Goal: Task Accomplishment & Management: Complete application form

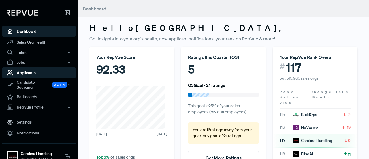
click at [31, 68] on link "Applicants" at bounding box center [38, 72] width 73 height 11
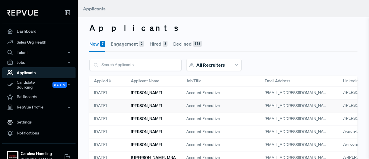
scroll to position [10, 0]
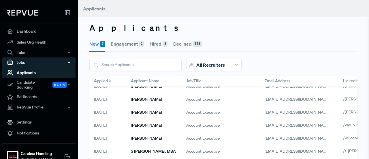
click at [41, 60] on div "Jobs" at bounding box center [38, 62] width 73 height 10
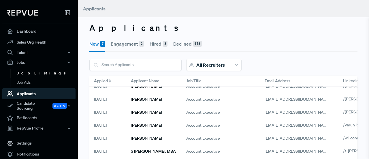
click at [36, 74] on link "Job Listings" at bounding box center [46, 73] width 73 height 9
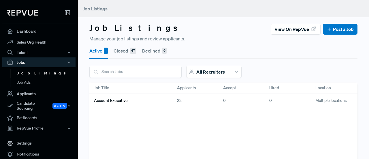
click at [333, 100] on div "Multiple locations" at bounding box center [342, 100] width 64 height 15
click at [115, 101] on h6 "Account Executive" at bounding box center [111, 100] width 34 height 5
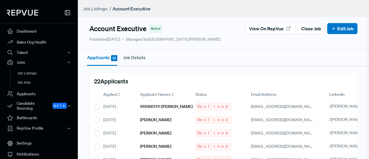
click at [130, 57] on button "Job Details" at bounding box center [134, 57] width 22 height 15
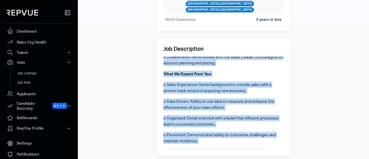
scroll to position [365, 0]
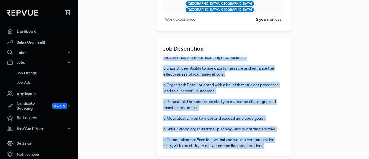
drag, startPoint x: 162, startPoint y: 52, endPoint x: 271, endPoint y: 143, distance: 141.4
click at [271, 143] on div "Job Description Carolina Handling, a [PERSON_NAME] Dealer, is one of the larges…" at bounding box center [223, 96] width 134 height 117
copy article "Loremips Dolorsit, a Consect Adipis, el sed do eiu tempori utlaboreet dolorem a…"
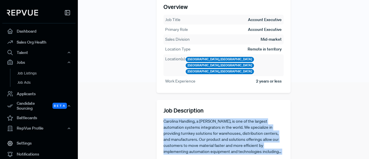
scroll to position [0, 0]
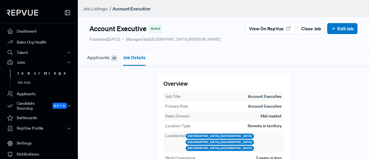
click at [39, 74] on link "Job Listings" at bounding box center [46, 73] width 73 height 9
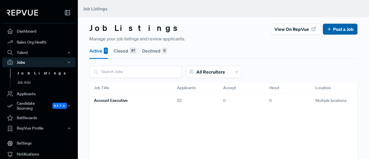
click at [338, 33] on button "Post a Job" at bounding box center [339, 29] width 35 height 11
click at [332, 30] on link "Post a Job" at bounding box center [339, 29] width 27 height 7
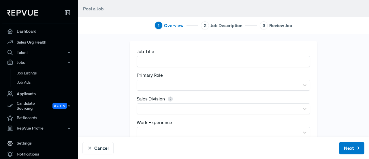
click at [214, 61] on input "text" at bounding box center [222, 61] width 173 height 11
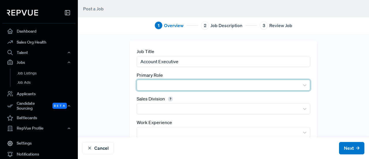
type input "Account Executive"
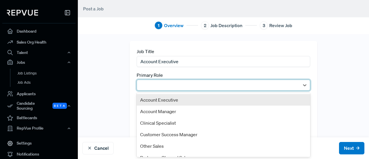
click at [201, 85] on div at bounding box center [218, 85] width 156 height 8
click at [189, 99] on div "Account Executive" at bounding box center [222, 100] width 173 height 12
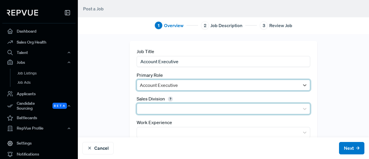
click at [181, 107] on div at bounding box center [218, 109] width 156 height 8
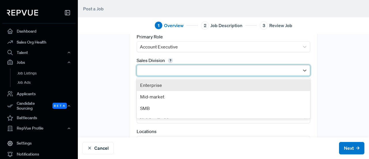
scroll to position [39, 0]
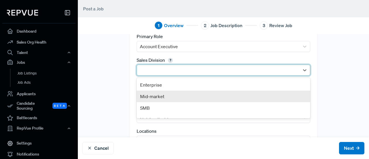
click at [176, 98] on div "Mid-market" at bounding box center [222, 96] width 173 height 12
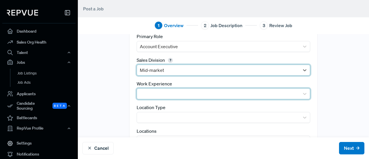
click at [171, 95] on div at bounding box center [218, 94] width 156 height 8
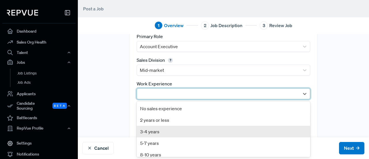
click at [163, 130] on div "3-4 years" at bounding box center [222, 132] width 173 height 12
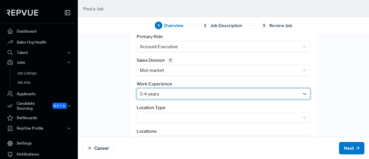
scroll to position [66, 0]
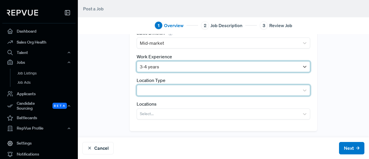
click at [182, 90] on div at bounding box center [218, 90] width 156 height 8
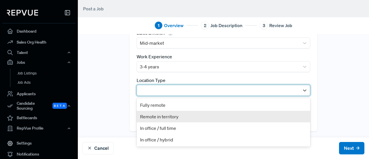
click at [171, 117] on div "Remote in territory" at bounding box center [222, 117] width 173 height 12
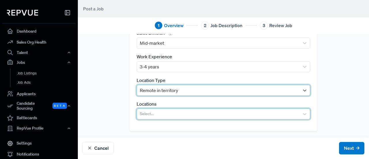
click at [183, 111] on div at bounding box center [218, 114] width 156 height 8
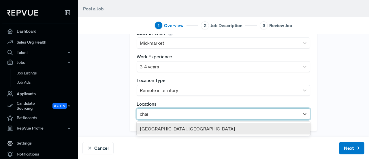
type input "charl"
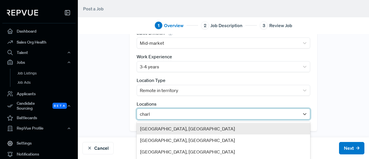
click at [170, 129] on div "[GEOGRAPHIC_DATA], [GEOGRAPHIC_DATA]" at bounding box center [222, 129] width 173 height 12
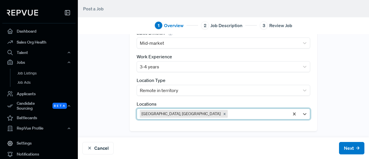
scroll to position [23, 0]
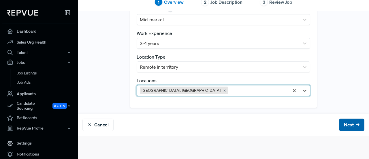
click at [339, 126] on button "Next" at bounding box center [351, 124] width 25 height 12
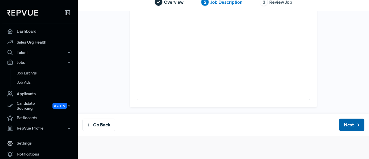
scroll to position [0, 0]
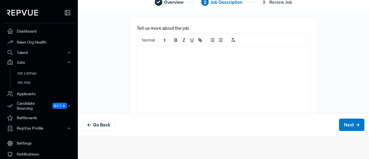
click at [170, 57] on div at bounding box center [223, 96] width 172 height 100
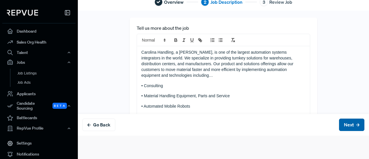
click at [343, 128] on button "Next" at bounding box center [351, 124] width 25 height 12
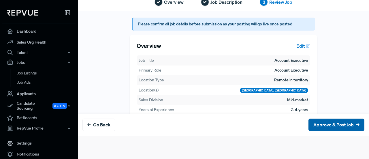
click at [310, 124] on button "Approve & Post Job" at bounding box center [336, 124] width 56 height 12
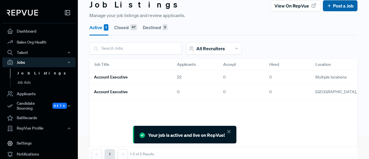
click at [338, 10] on button "Post a Job" at bounding box center [339, 5] width 35 height 11
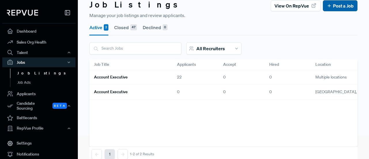
click at [331, 8] on link "Post a Job" at bounding box center [339, 5] width 27 height 7
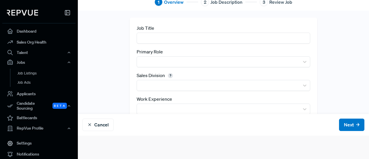
click at [200, 37] on input "text" at bounding box center [222, 38] width 173 height 11
type input "Account Executive"
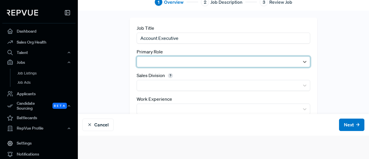
click at [191, 58] on div at bounding box center [218, 62] width 156 height 8
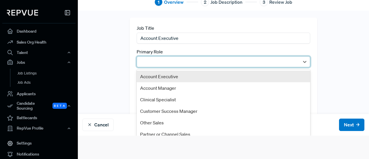
click at [173, 77] on div "Account Executive" at bounding box center [222, 77] width 173 height 12
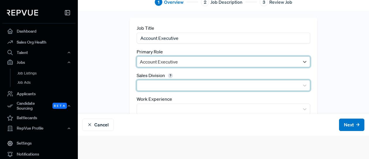
click at [167, 90] on div at bounding box center [218, 85] width 162 height 10
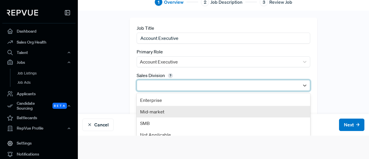
click at [156, 111] on div "Mid-market" at bounding box center [222, 112] width 173 height 12
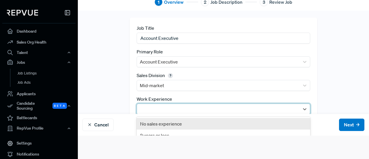
click at [164, 107] on div at bounding box center [218, 109] width 156 height 8
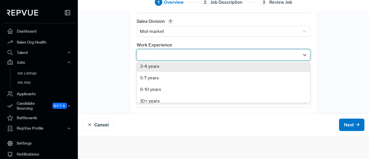
scroll to position [15, 0]
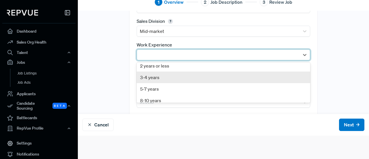
click at [161, 77] on div "3-4 years" at bounding box center [222, 77] width 173 height 12
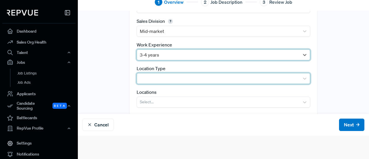
click at [160, 77] on div at bounding box center [218, 78] width 156 height 8
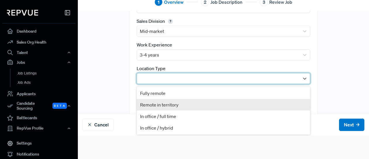
click at [157, 99] on div "Remote in territory" at bounding box center [222, 105] width 173 height 12
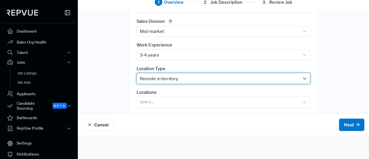
scroll to position [66, 0]
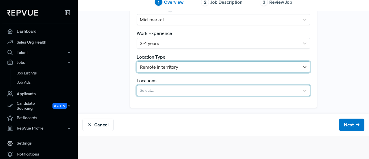
click at [168, 90] on div at bounding box center [218, 90] width 156 height 8
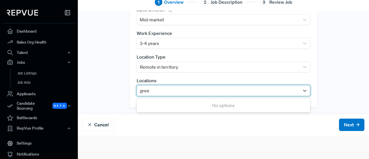
type input "green"
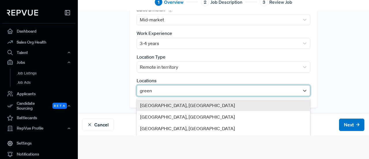
click at [164, 105] on div "[GEOGRAPHIC_DATA], [GEOGRAPHIC_DATA]" at bounding box center [222, 105] width 173 height 12
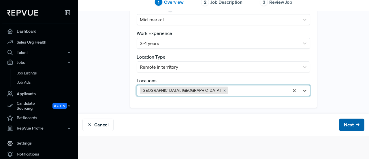
click at [339, 125] on button "Next" at bounding box center [351, 124] width 25 height 12
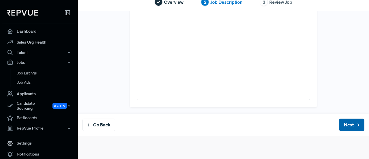
scroll to position [0, 0]
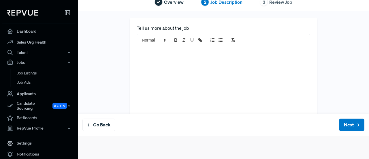
click at [227, 88] on div at bounding box center [223, 96] width 172 height 100
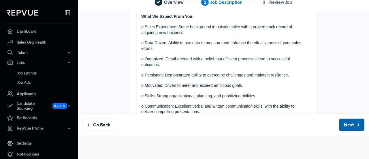
click at [339, 123] on button "Next" at bounding box center [351, 124] width 25 height 12
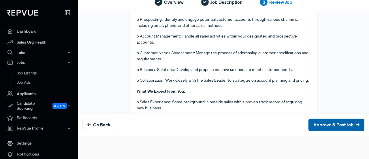
scroll to position [0, 0]
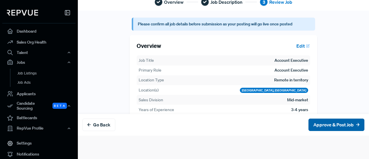
click at [339, 123] on button "Approve & Post Job" at bounding box center [336, 124] width 56 height 12
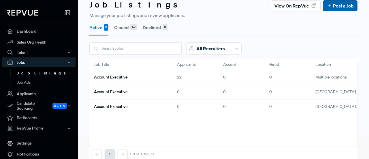
click at [333, 6] on link "Post a Job" at bounding box center [339, 5] width 27 height 7
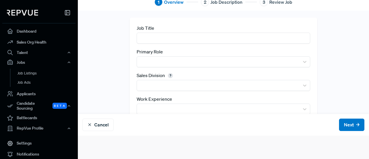
click at [213, 40] on input "text" at bounding box center [222, 38] width 173 height 11
type input "Account Executive"
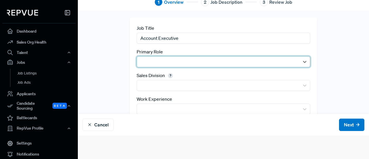
click at [203, 62] on div at bounding box center [218, 62] width 156 height 8
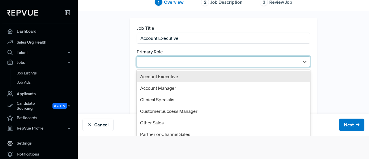
click at [188, 75] on div "Account Executive" at bounding box center [222, 77] width 173 height 12
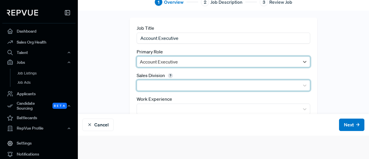
click at [181, 84] on div at bounding box center [218, 85] width 156 height 8
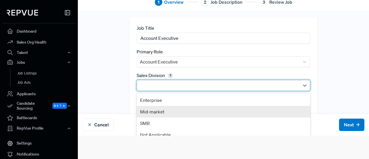
click at [165, 112] on div "Mid-market" at bounding box center [222, 112] width 173 height 12
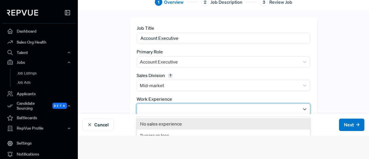
click at [171, 108] on div at bounding box center [218, 109] width 156 height 8
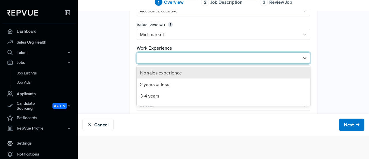
scroll to position [51, 0]
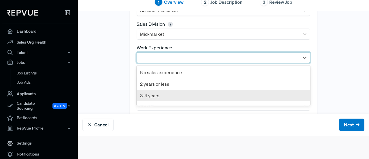
click at [172, 96] on div "3-4 years" at bounding box center [222, 96] width 173 height 12
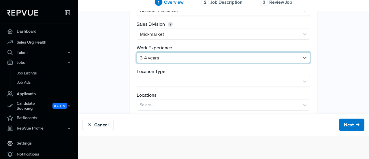
scroll to position [66, 0]
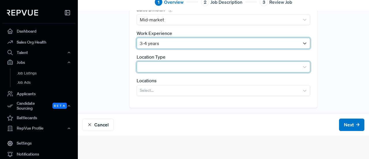
click at [173, 69] on div at bounding box center [218, 67] width 156 height 8
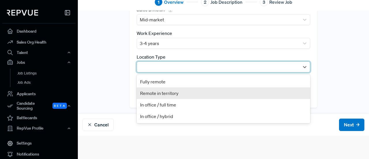
click at [163, 92] on div "Remote in territory" at bounding box center [222, 93] width 173 height 12
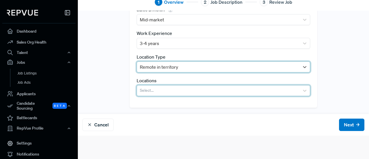
click at [166, 91] on div at bounding box center [218, 90] width 156 height 8
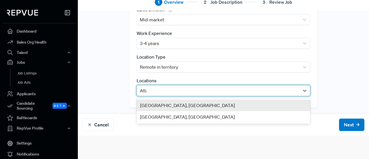
type input "Atlan"
click at [170, 104] on div "[GEOGRAPHIC_DATA], [GEOGRAPHIC_DATA]" at bounding box center [222, 105] width 173 height 12
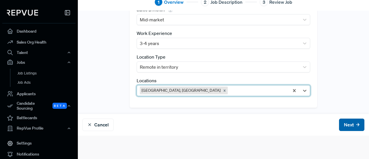
click at [339, 124] on button "Next" at bounding box center [351, 124] width 25 height 12
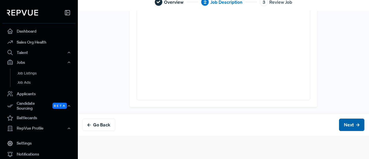
scroll to position [0, 0]
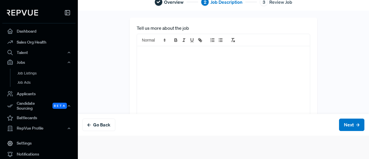
click at [210, 58] on div at bounding box center [223, 96] width 172 height 100
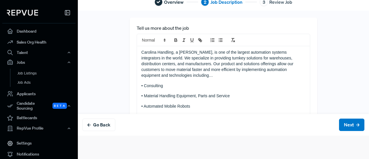
scroll to position [337, 0]
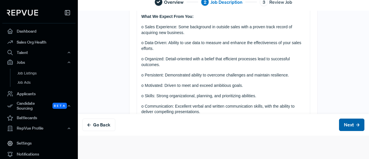
click at [339, 121] on button "Next" at bounding box center [351, 124] width 25 height 12
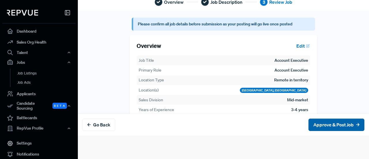
click at [340, 126] on button "Approve & Post Job" at bounding box center [336, 124] width 56 height 12
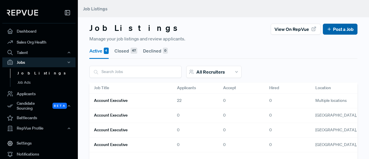
click at [336, 28] on link "Post a Job" at bounding box center [339, 29] width 27 height 7
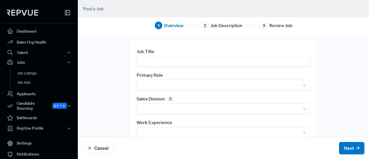
click at [214, 64] on input "text" at bounding box center [222, 61] width 173 height 11
type input "Account Executive"
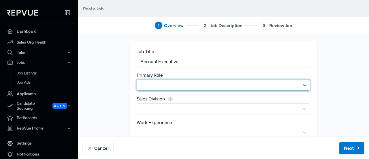
click at [198, 80] on div at bounding box center [218, 85] width 162 height 10
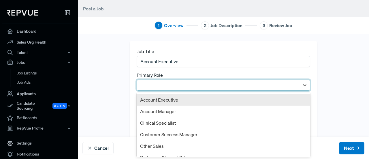
click at [172, 102] on div "Account Executive" at bounding box center [222, 100] width 173 height 12
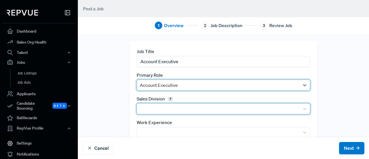
click at [166, 107] on div at bounding box center [218, 109] width 156 height 8
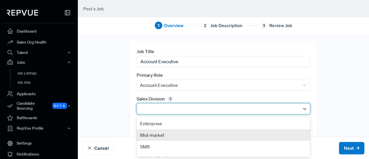
click at [156, 136] on div "Mid-market" at bounding box center [222, 135] width 173 height 12
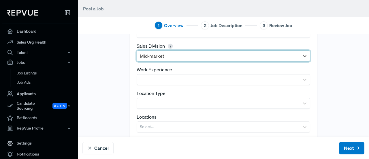
scroll to position [53, 0]
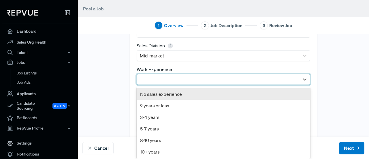
click at [218, 74] on div at bounding box center [222, 79] width 173 height 11
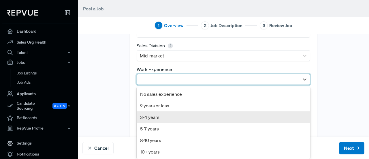
click at [165, 118] on div "3-4 years" at bounding box center [222, 117] width 173 height 12
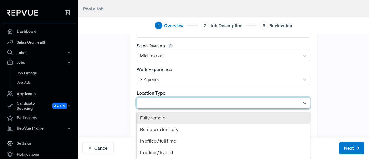
click at [177, 106] on div at bounding box center [218, 103] width 156 height 8
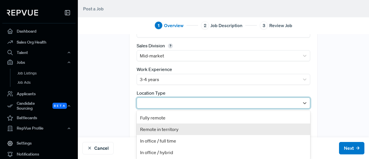
click at [166, 128] on div "Remote in territory" at bounding box center [222, 129] width 173 height 12
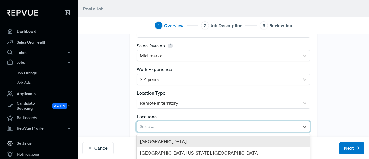
click at [171, 124] on div at bounding box center [218, 126] width 156 height 8
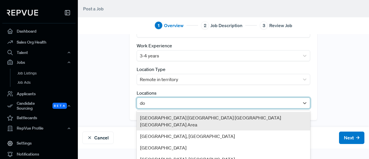
scroll to position [66, 0]
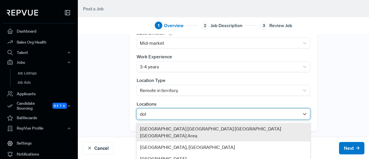
type input "doth"
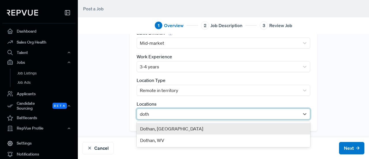
click at [163, 128] on div "Dothan, [GEOGRAPHIC_DATA]" at bounding box center [222, 129] width 173 height 12
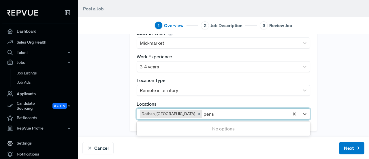
type input "pensa"
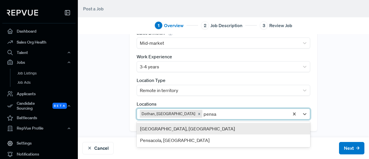
click at [180, 128] on div "[GEOGRAPHIC_DATA], [GEOGRAPHIC_DATA]" at bounding box center [222, 129] width 173 height 12
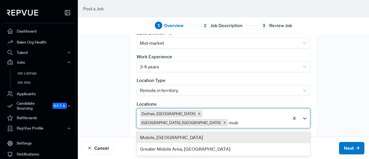
type input "mobi"
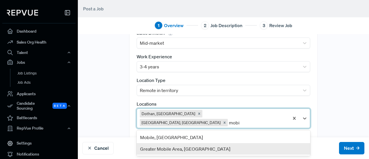
click at [185, 143] on div "Greater Mobile Area, [GEOGRAPHIC_DATA]" at bounding box center [222, 149] width 173 height 12
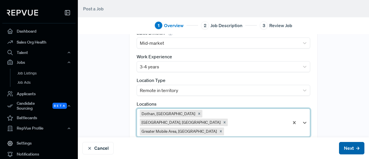
click at [351, 148] on button "Next" at bounding box center [351, 148] width 25 height 12
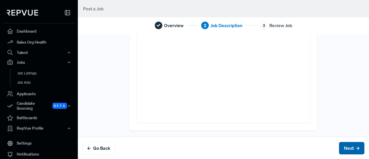
scroll to position [0, 0]
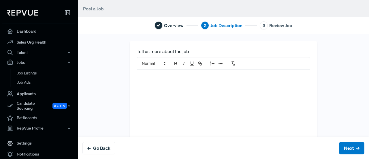
click at [198, 89] on div at bounding box center [223, 119] width 172 height 100
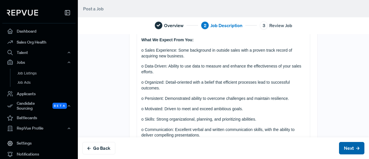
click at [339, 148] on button "Next" at bounding box center [351, 148] width 25 height 12
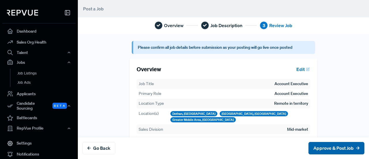
click at [329, 146] on button "Approve & Post Job" at bounding box center [336, 148] width 56 height 12
